Goal: Information Seeking & Learning: Find specific fact

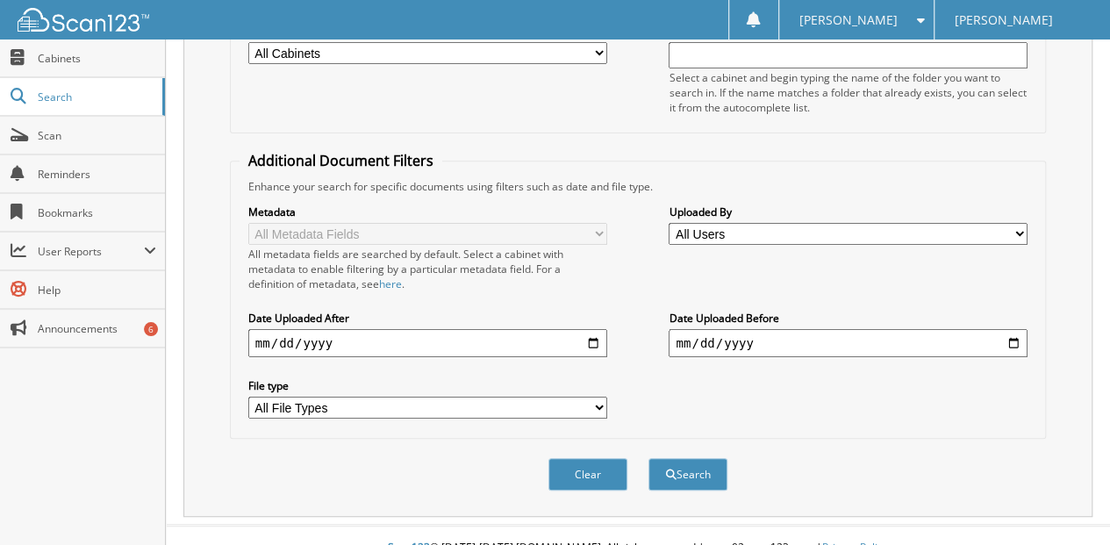
scroll to position [262, 0]
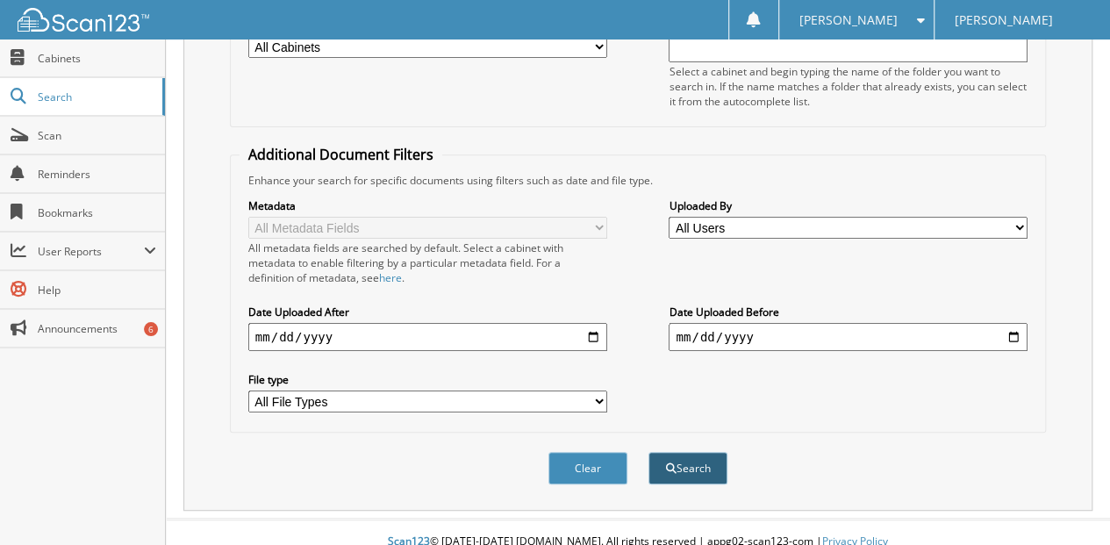
type input "[PERSON_NAME]"
click at [689, 452] on button "Search" at bounding box center [687, 468] width 79 height 32
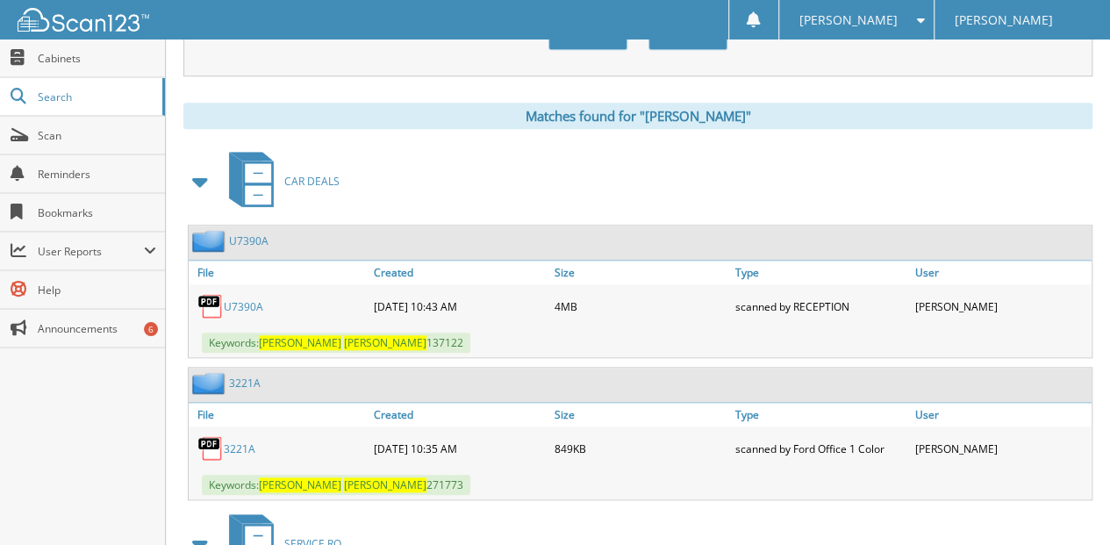
scroll to position [702, 0]
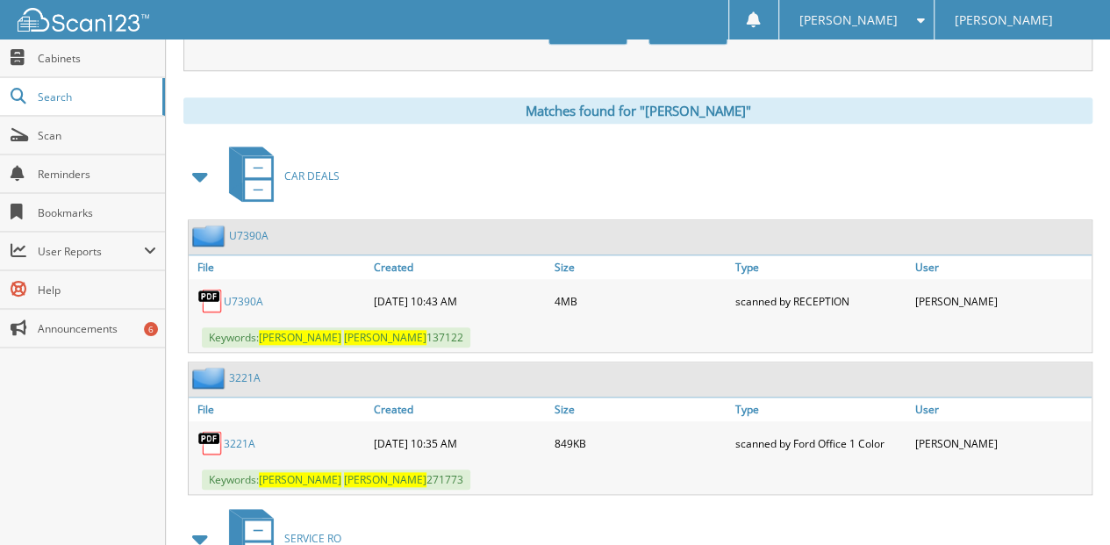
click at [249, 294] on link "U7390A" at bounding box center [243, 301] width 39 height 15
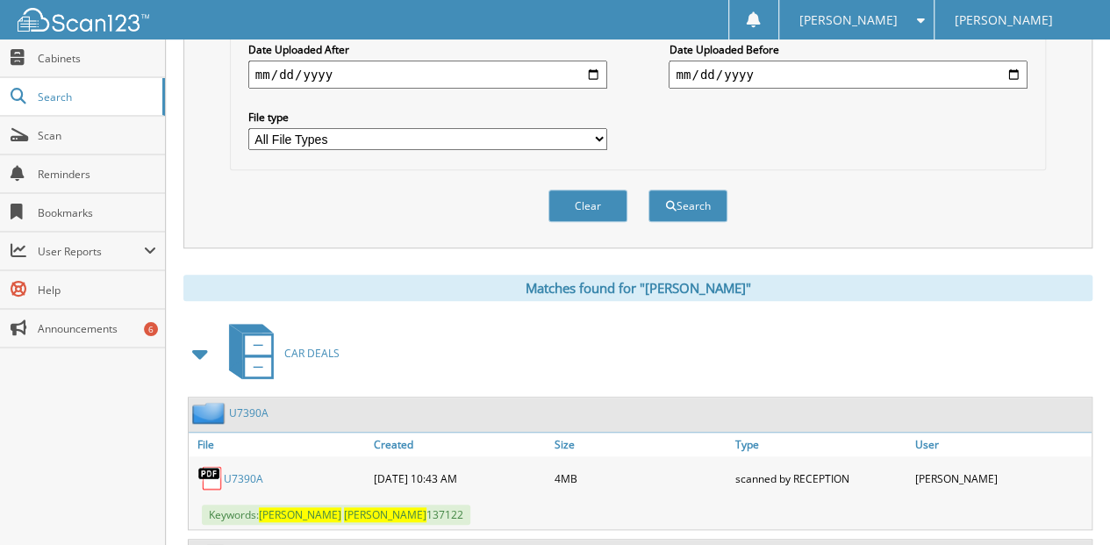
scroll to position [351, 0]
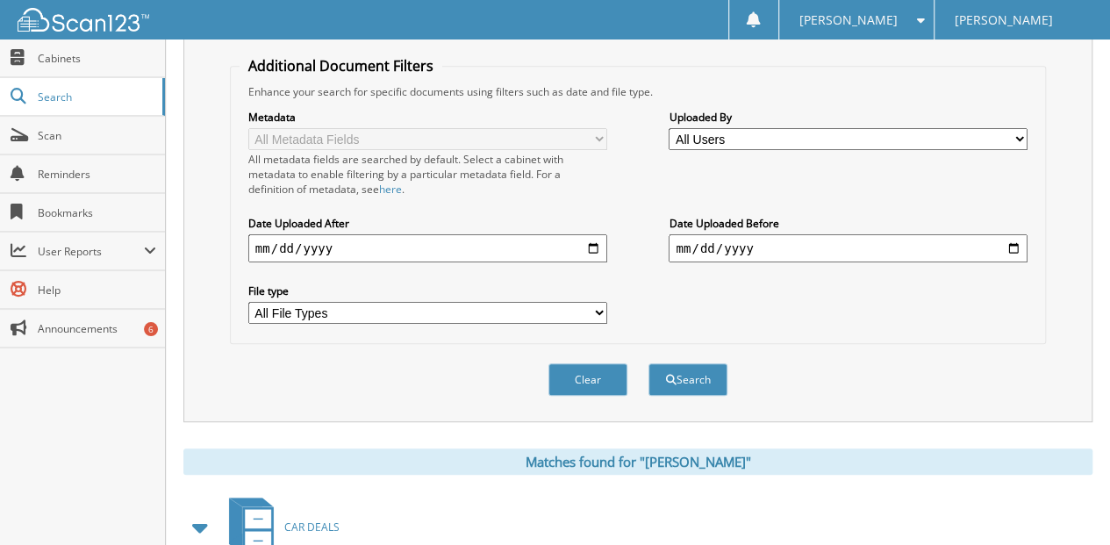
click at [574, 363] on button "Clear" at bounding box center [587, 379] width 79 height 32
